Goal: Transaction & Acquisition: Purchase product/service

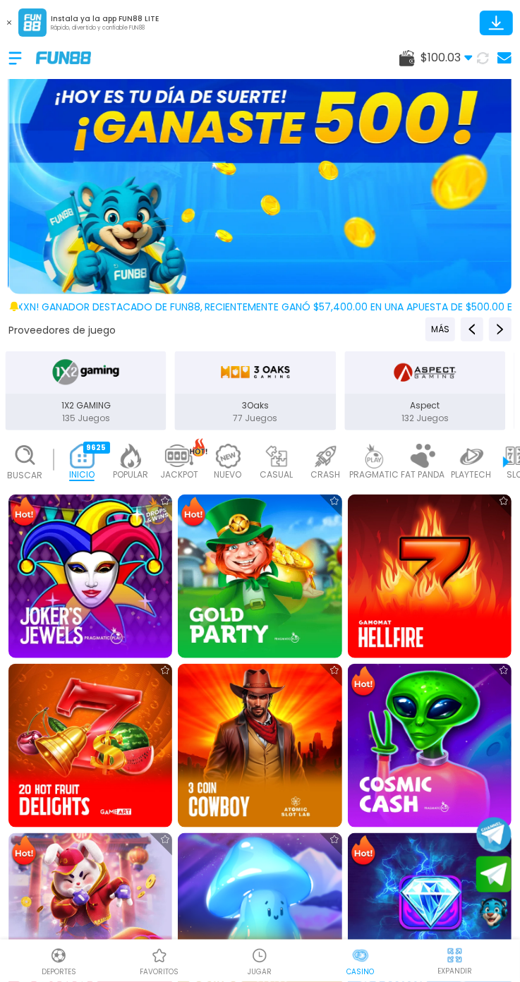
click at [483, 58] on icon at bounding box center [483, 58] width 14 height 14
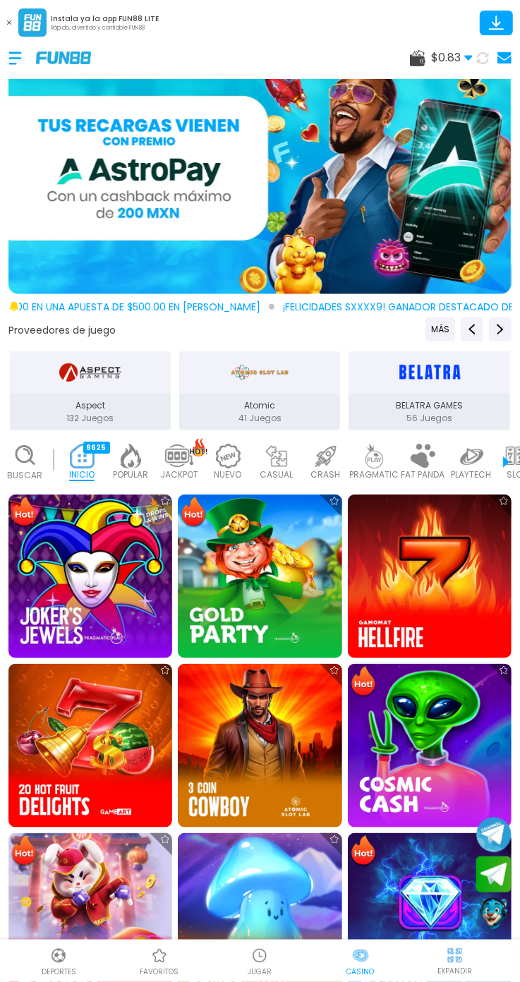
click at [432, 59] on span "$ 0.83" at bounding box center [452, 57] width 42 height 17
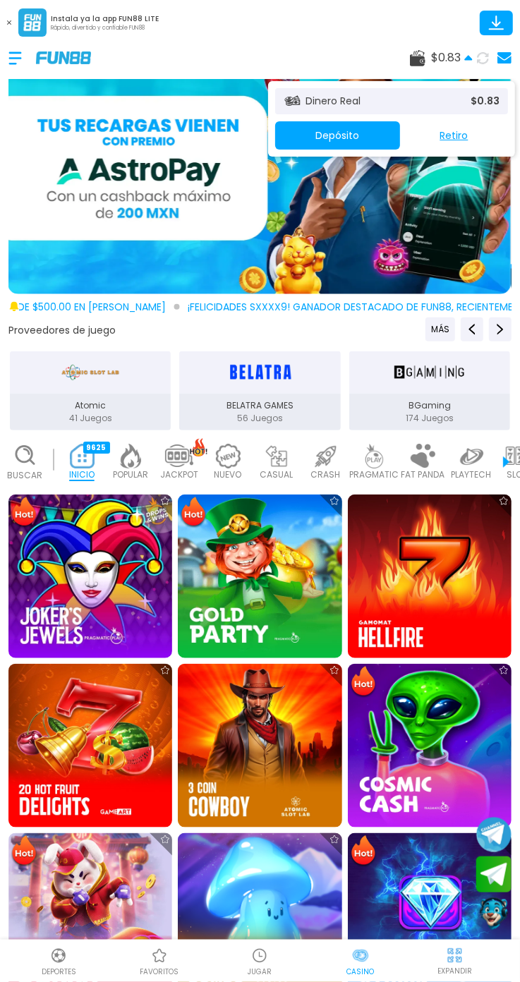
click at [365, 150] on div "Dinero Real $ 0.83 Depósito Retiro" at bounding box center [391, 118] width 247 height 75
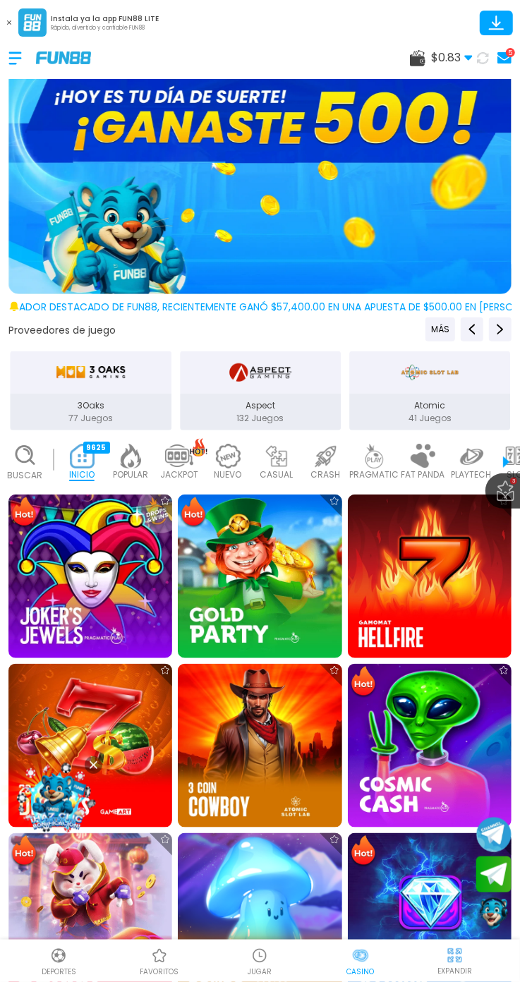
click at [434, 54] on span "$ 0.83" at bounding box center [452, 57] width 42 height 17
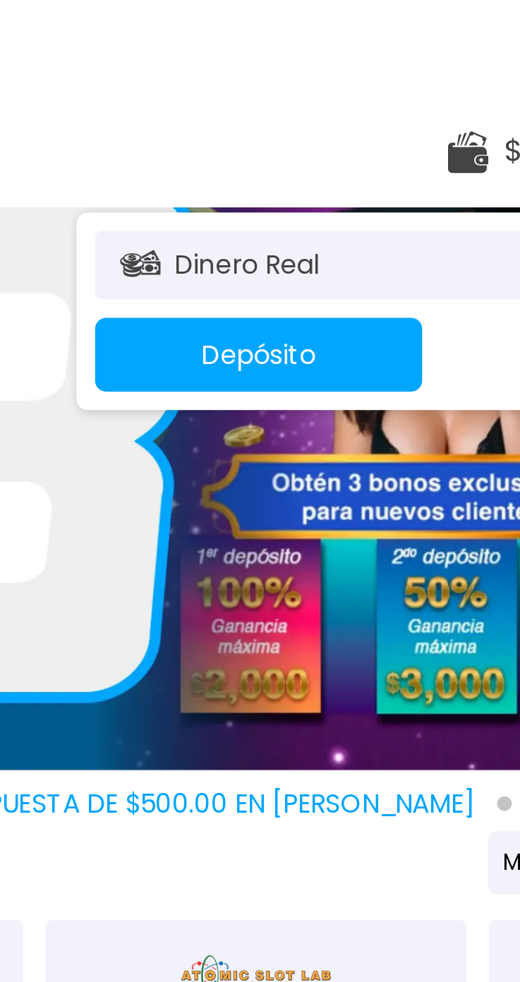
click at [348, 145] on button "Depósito" at bounding box center [337, 135] width 125 height 28
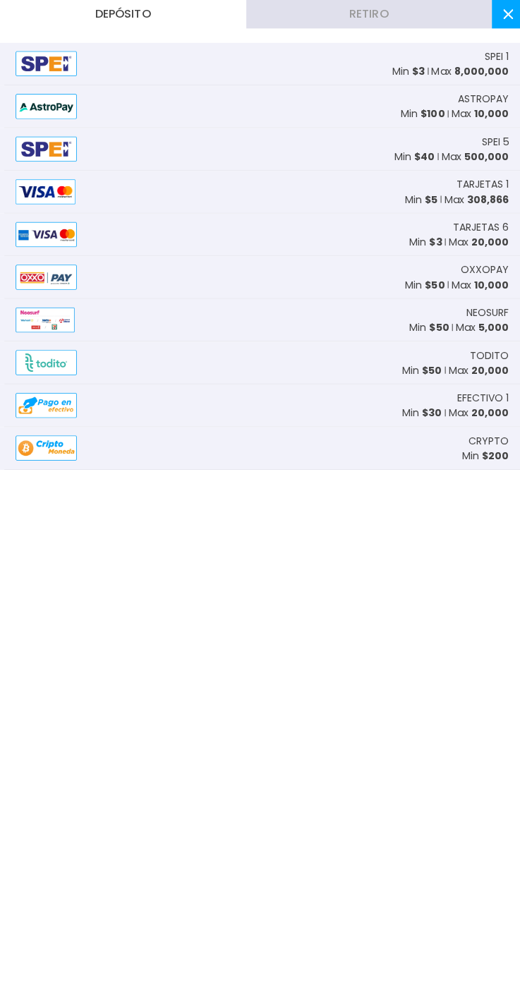
click at [68, 185] on img at bounding box center [45, 190] width 59 height 25
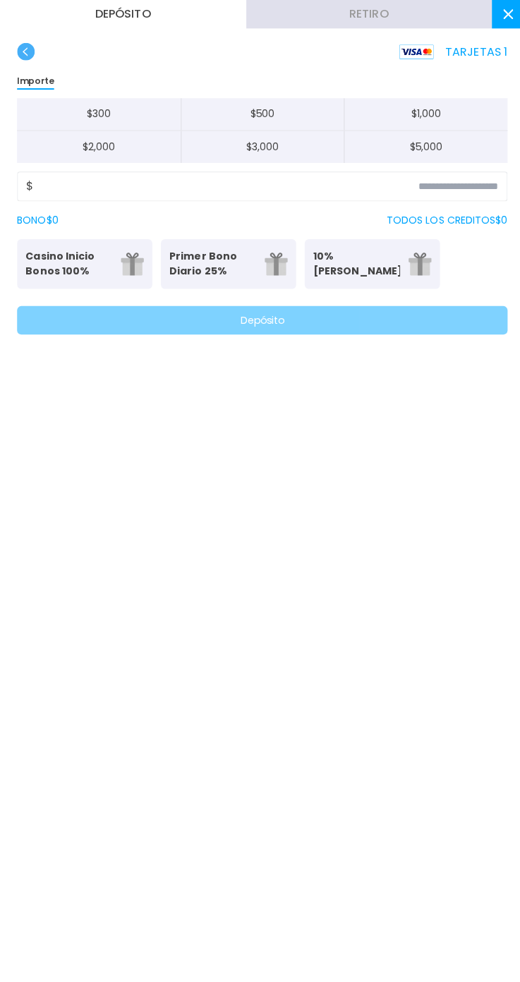
click at [118, 110] on button "$ 300" at bounding box center [98, 113] width 162 height 32
type input "***"
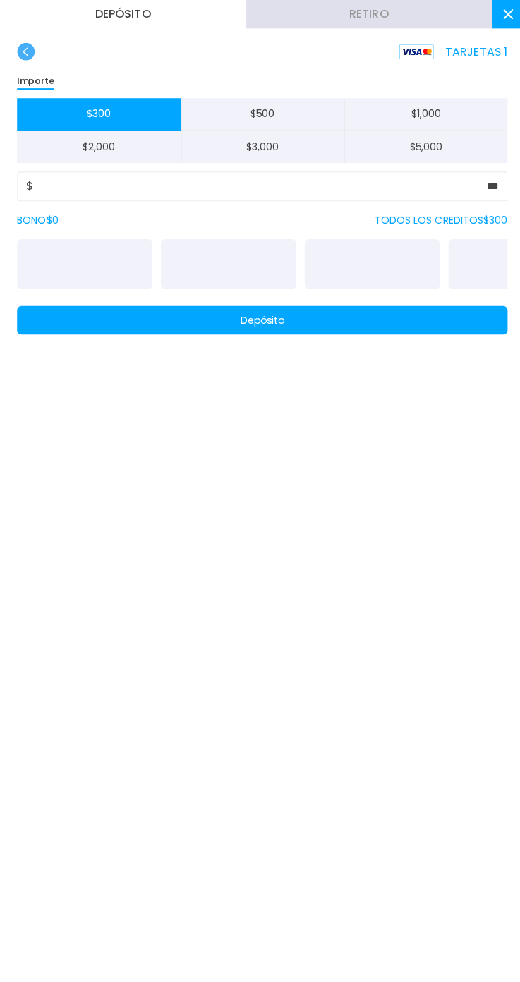
click at [420, 317] on button "Depósito" at bounding box center [260, 317] width 486 height 28
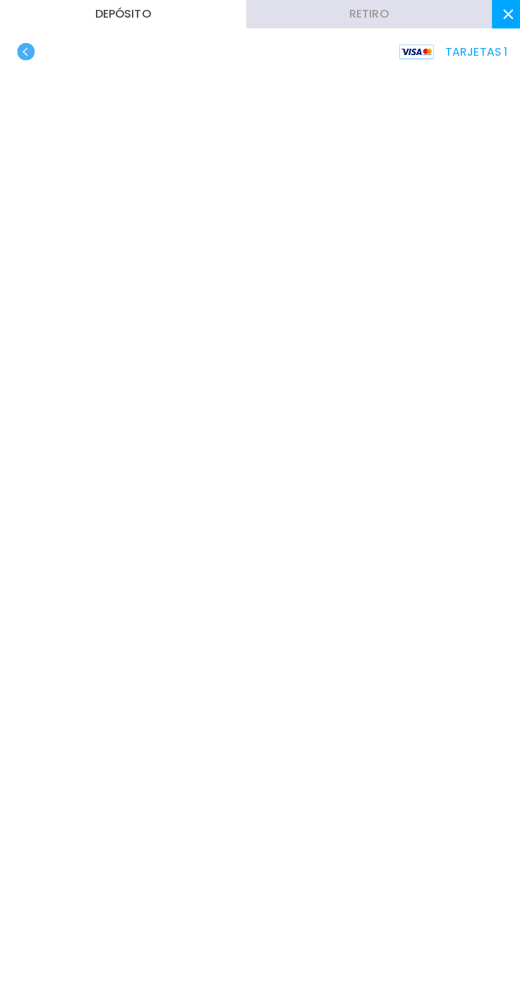
click at [503, 14] on use at bounding box center [504, 14] width 10 height 10
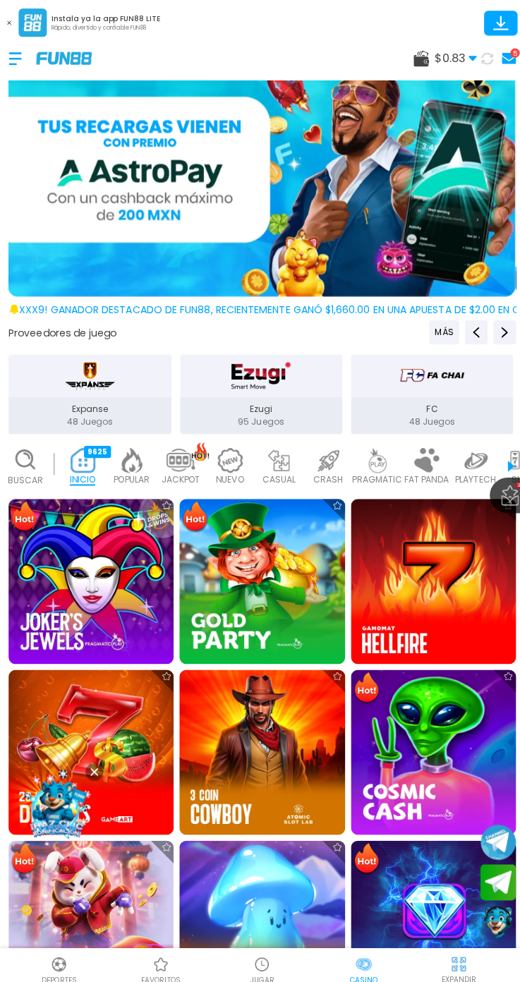
click at [482, 57] on icon at bounding box center [483, 58] width 12 height 12
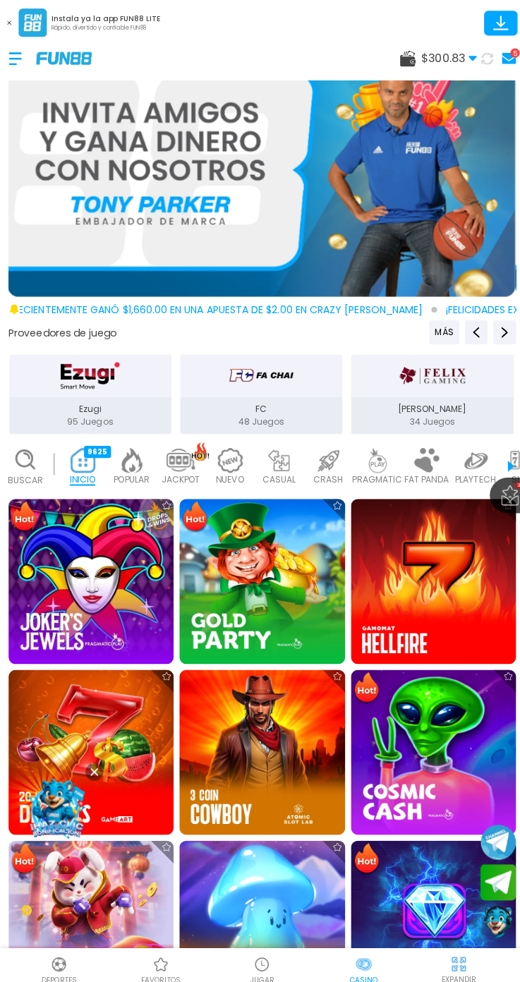
click at [501, 57] on icon at bounding box center [504, 57] width 14 height 11
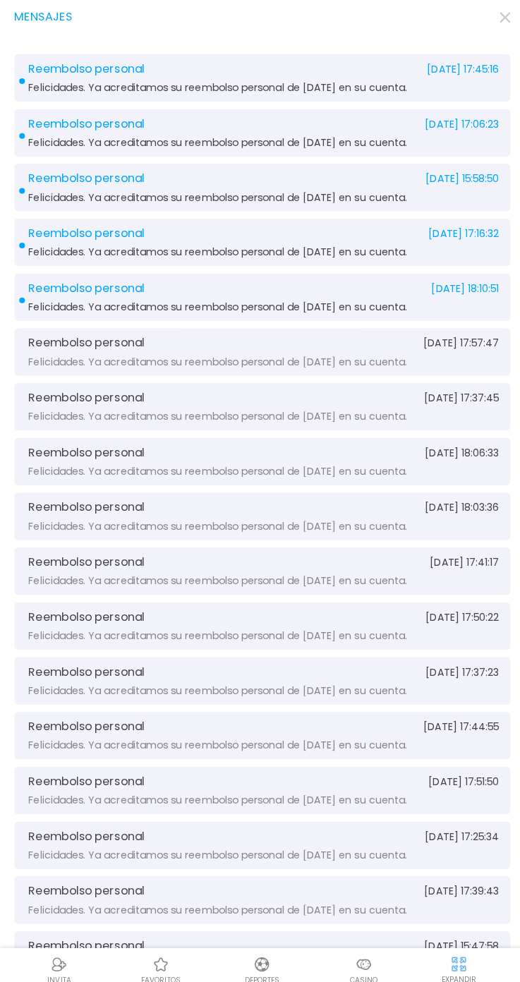
click at [500, 17] on use "button" at bounding box center [500, 17] width 11 height 11
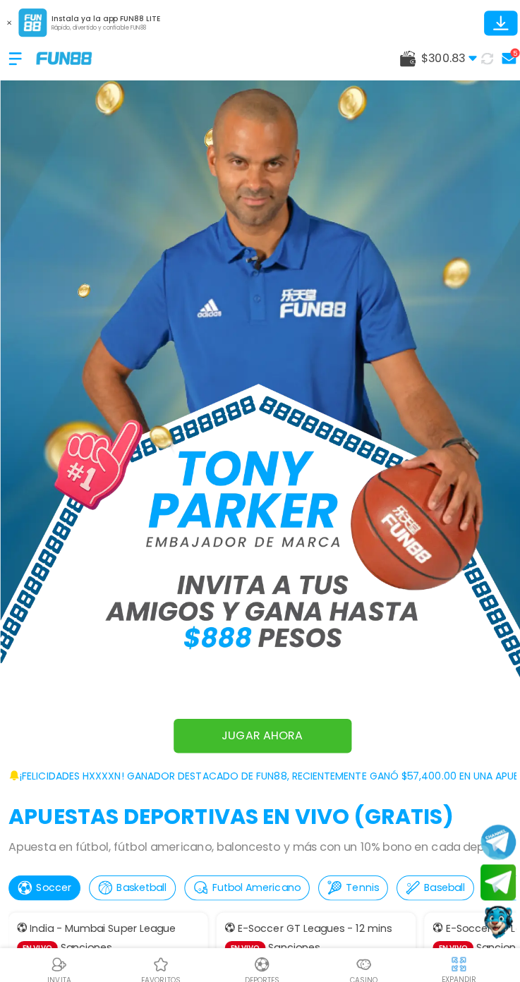
click at [291, 724] on link "JUGAR AHORA" at bounding box center [260, 729] width 176 height 34
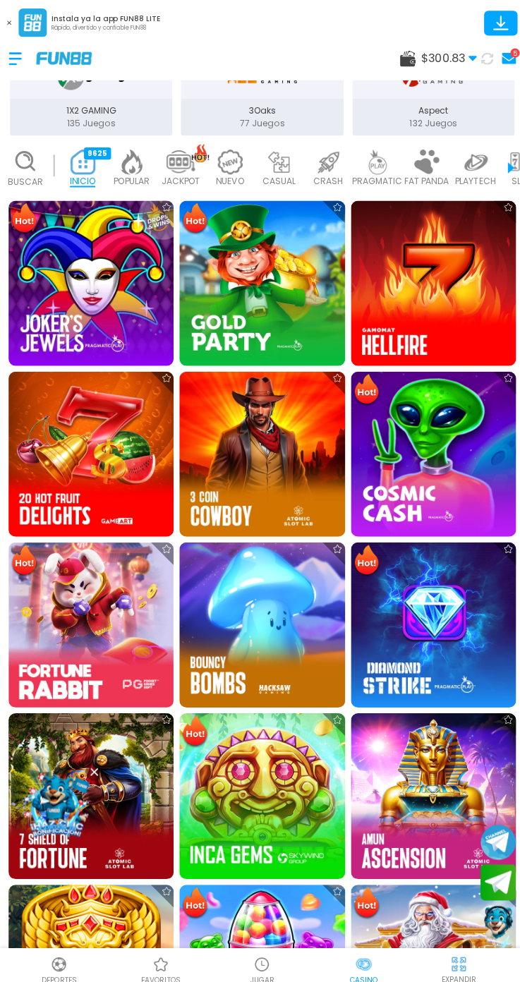
scroll to position [952, 0]
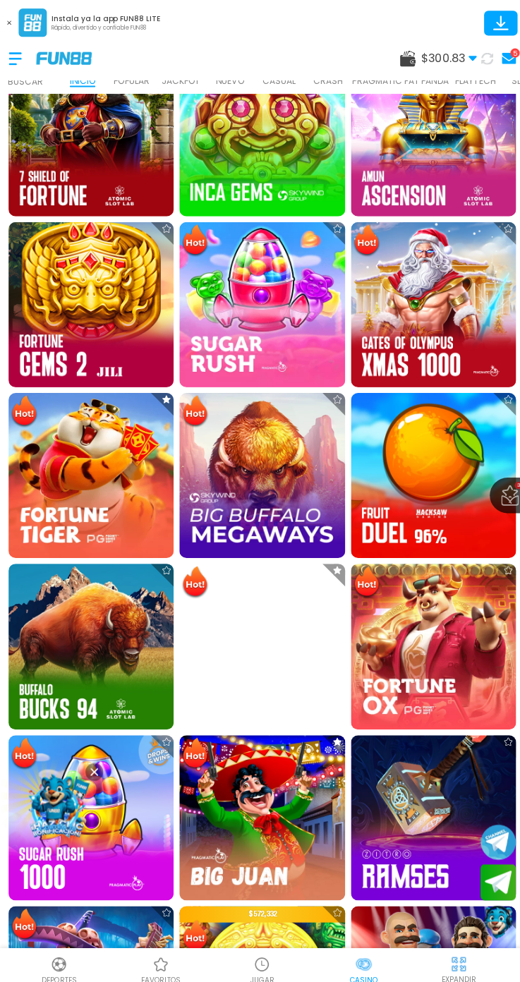
click at [45, 467] on img at bounding box center [90, 471] width 164 height 164
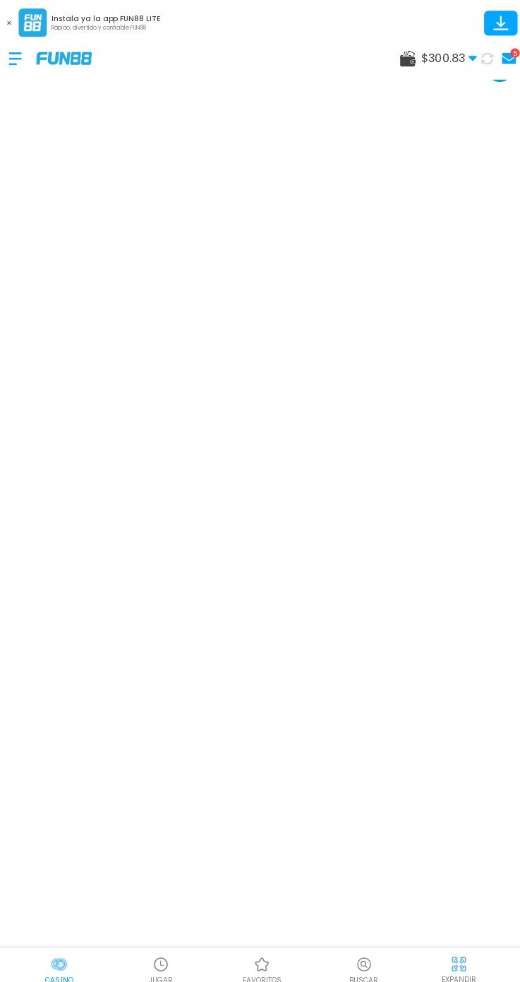
click at [466, 949] on div "EXPANDIR" at bounding box center [454, 960] width 113 height 32
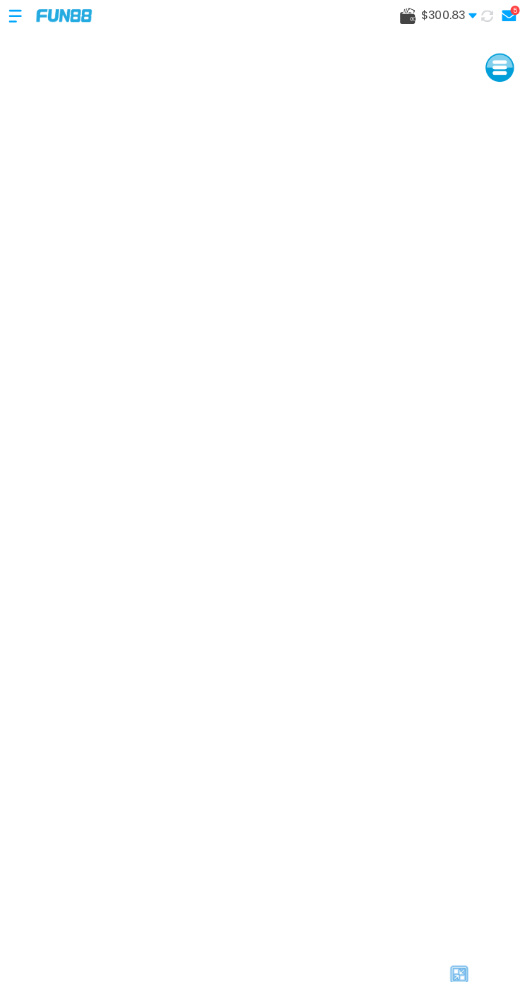
click at [483, 16] on icon at bounding box center [483, 16] width 12 height 12
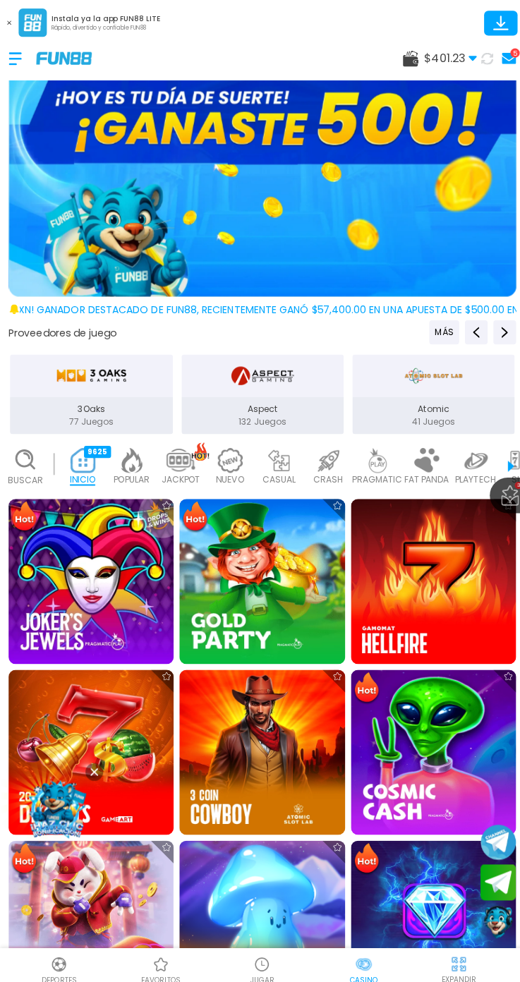
click at [417, 68] on div "$ 401.23 Dinero Real $ 401.23 Depósito Retiro 5" at bounding box center [260, 58] width 520 height 42
click at [439, 73] on div "$ 401.23 Dinero Real $ 401.23 Depósito Retiro 5" at bounding box center [260, 58] width 520 height 42
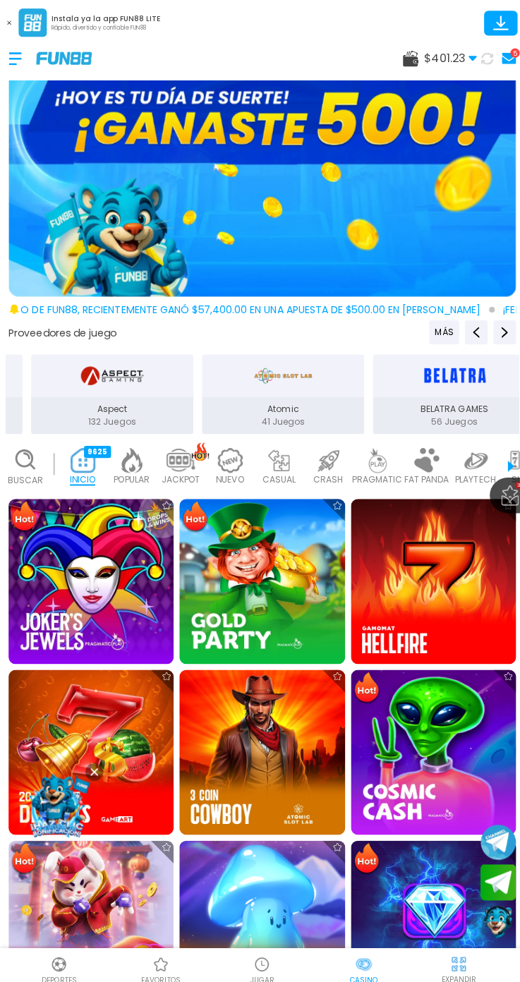
click at [424, 77] on div "$ 401.23 Dinero Real $ 401.23 Depósito Retiro 5" at bounding box center [260, 58] width 520 height 42
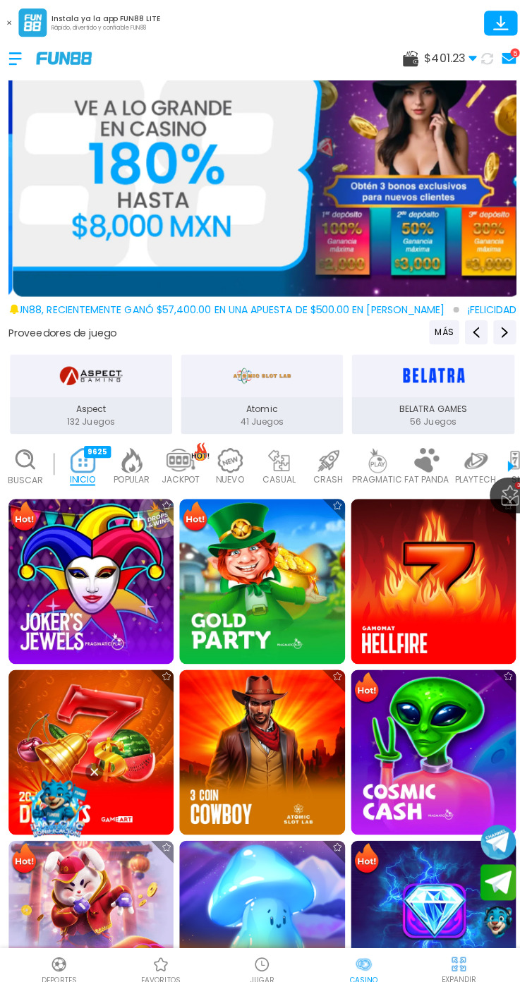
click at [444, 54] on span "$ 401.23" at bounding box center [446, 57] width 52 height 17
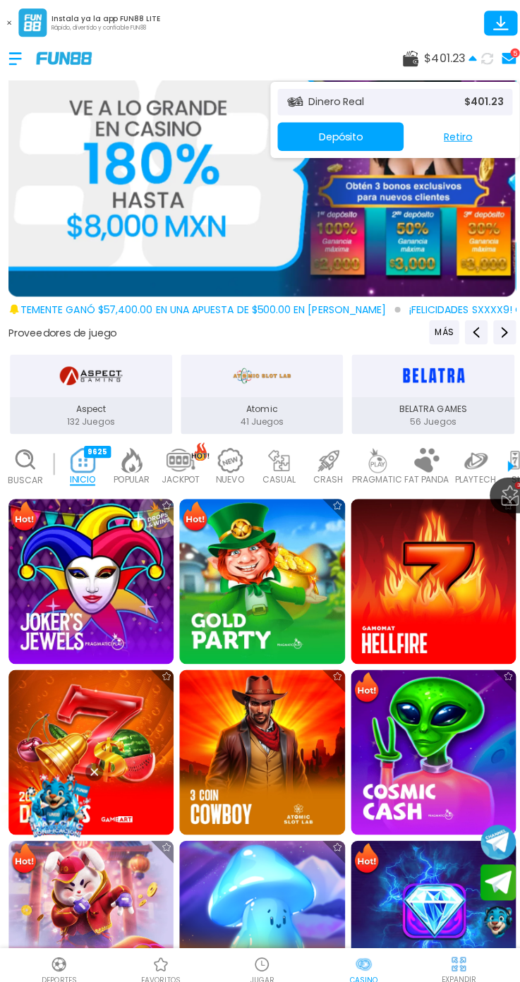
click at [469, 141] on button "Retiro" at bounding box center [454, 135] width 108 height 28
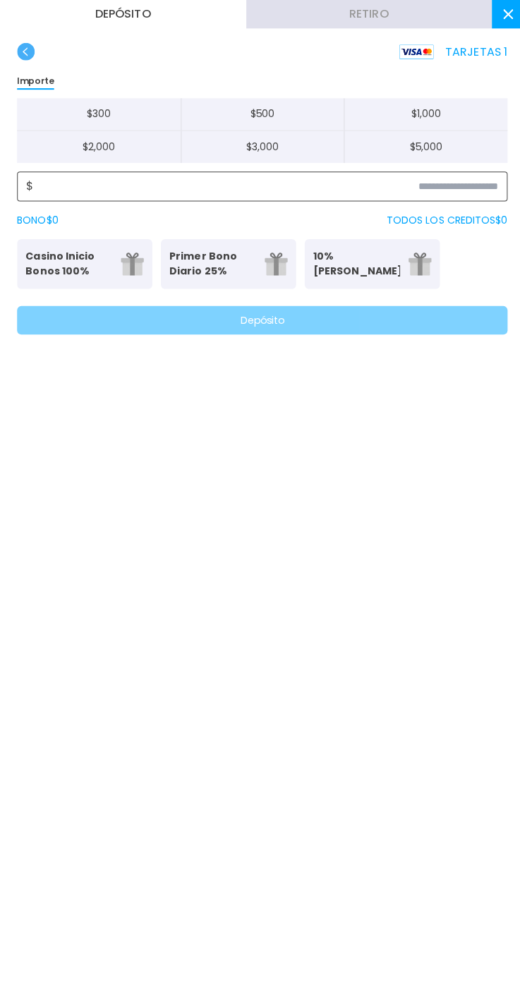
click at [478, 188] on input at bounding box center [263, 184] width 460 height 17
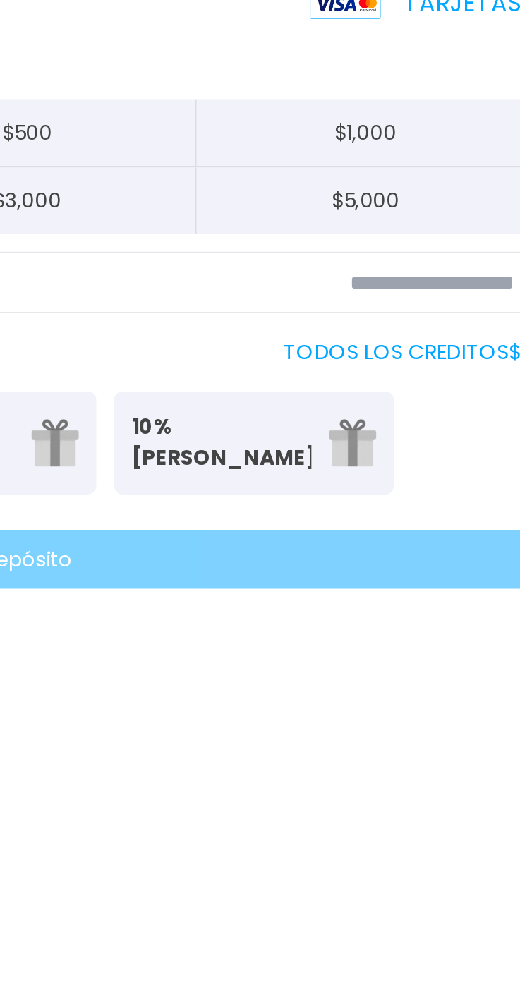
click at [452, 61] on div "TARJETAS 1 Importe $ 300 $ 500 $ 1,000 $ 2,000 $ 3,000 $ 5,000 $ BONO $ 0 TODOS…" at bounding box center [260, 195] width 520 height 306
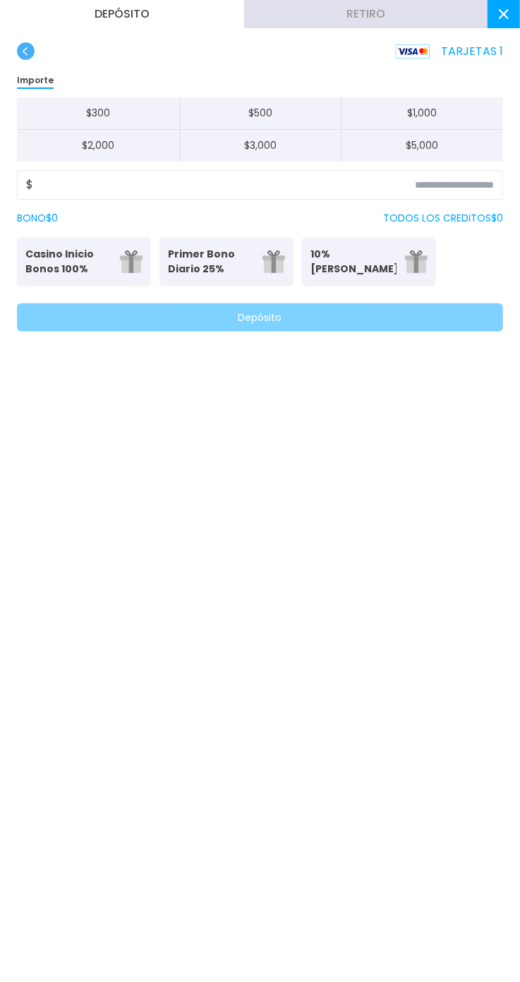
click at [420, 22] on button "Retiro" at bounding box center [366, 14] width 244 height 28
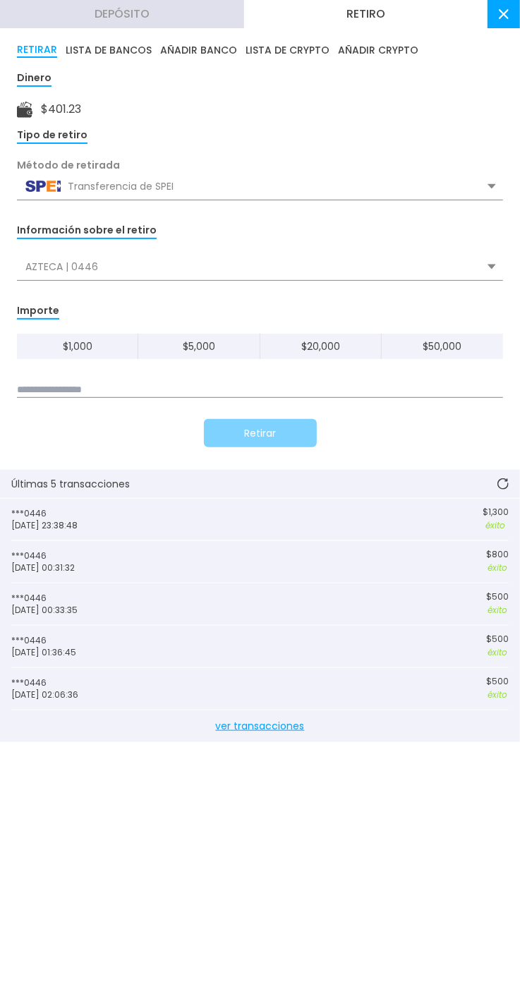
click at [405, 272] on div "AZTECA | 0446" at bounding box center [260, 266] width 486 height 27
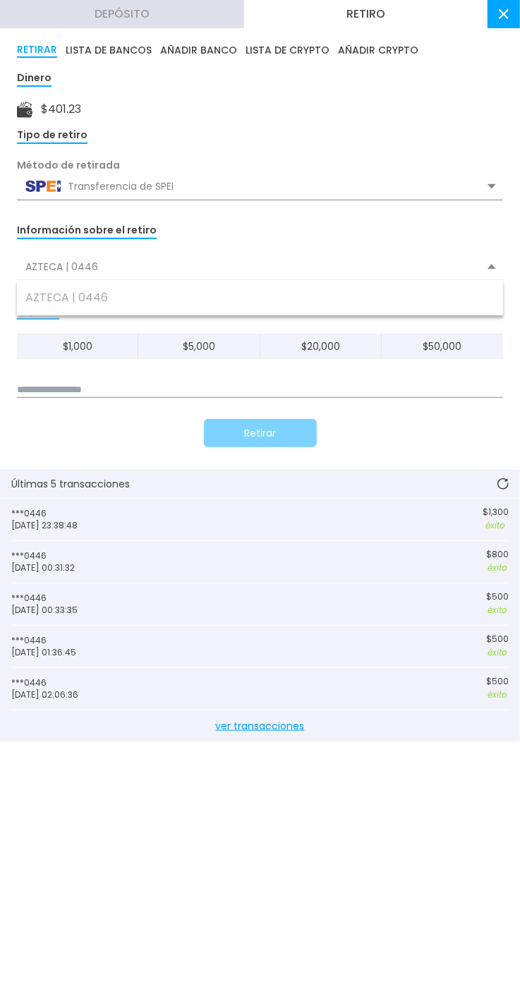
click at [419, 388] on input at bounding box center [260, 390] width 486 height 16
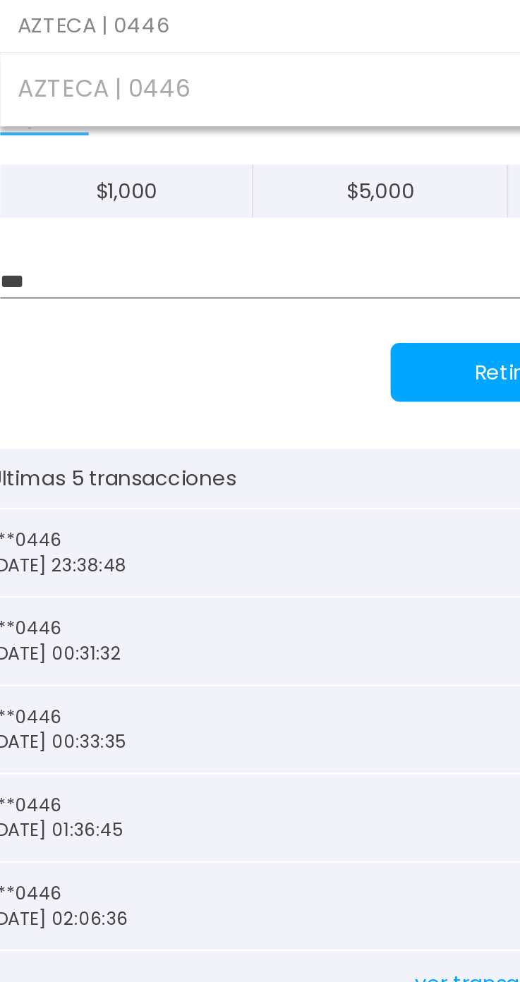
type input "***"
click at [248, 424] on button "Retirar" at bounding box center [260, 433] width 113 height 28
